Goal: Task Accomplishment & Management: Use online tool/utility

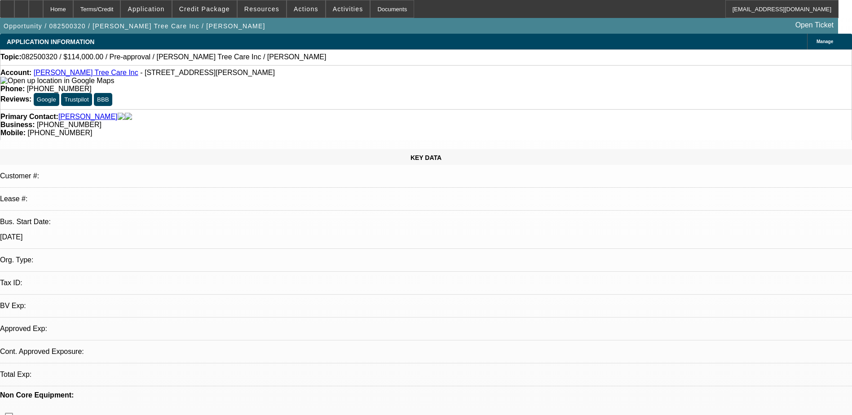
select select "0"
select select "2"
select select "0"
select select "1"
select select "2"
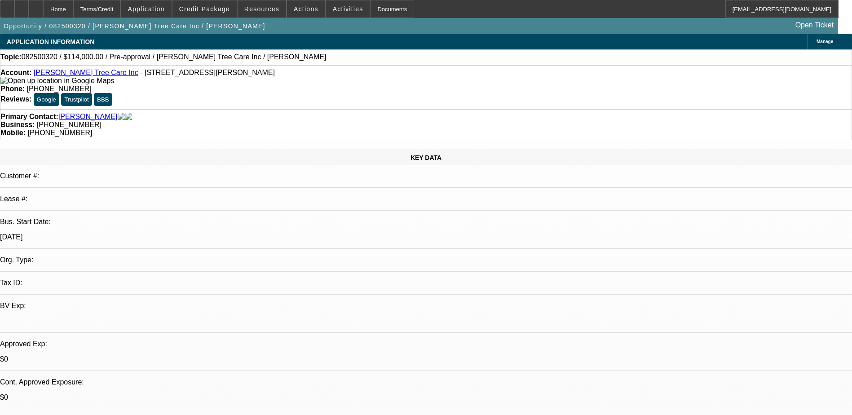
select select "6"
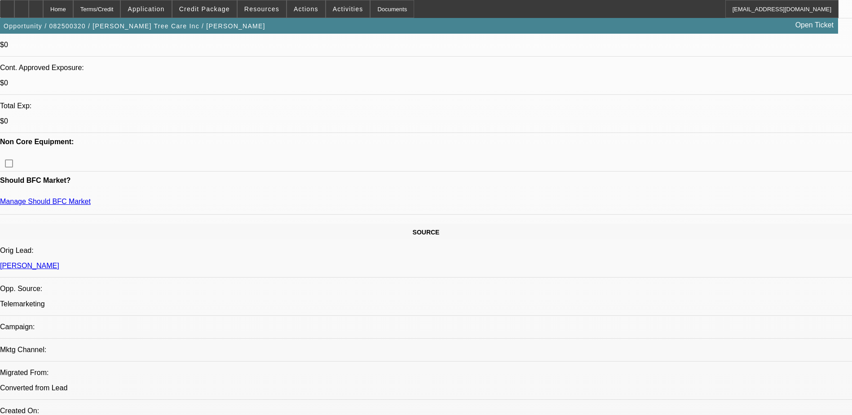
scroll to position [45, 0]
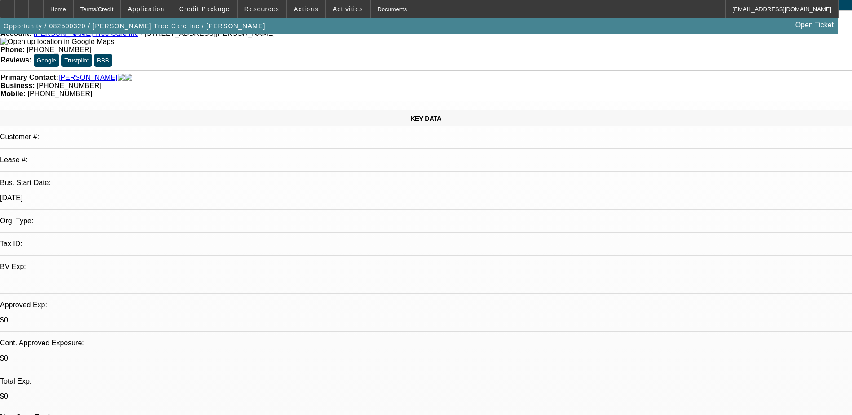
scroll to position [0, 0]
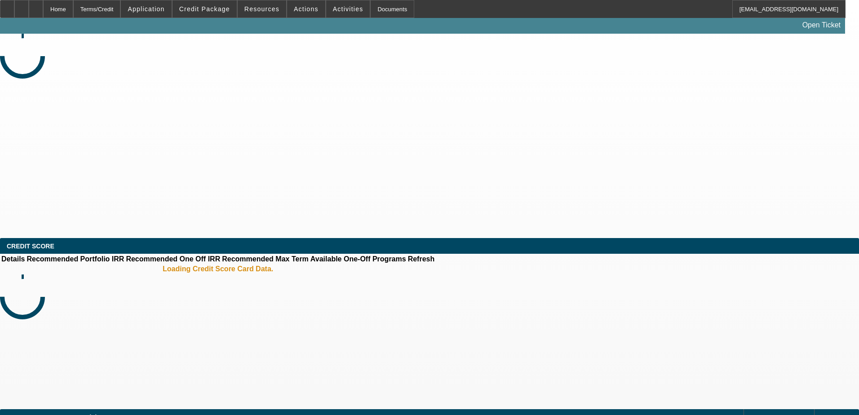
select select "0"
select select "2"
select select "0"
select select "6"
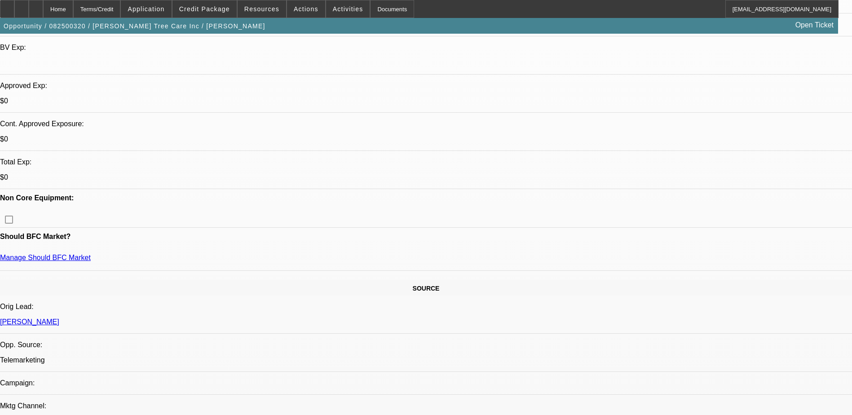
scroll to position [180, 0]
